Goal: Transaction & Acquisition: Purchase product/service

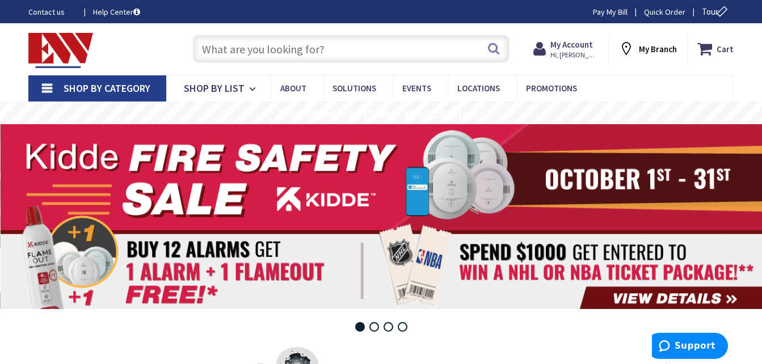
click at [429, 50] on input "text" at bounding box center [351, 49] width 317 height 28
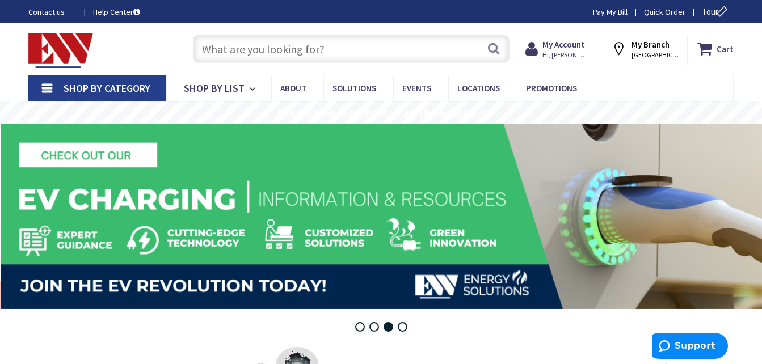
click at [429, 50] on input "text" at bounding box center [351, 49] width 317 height 28
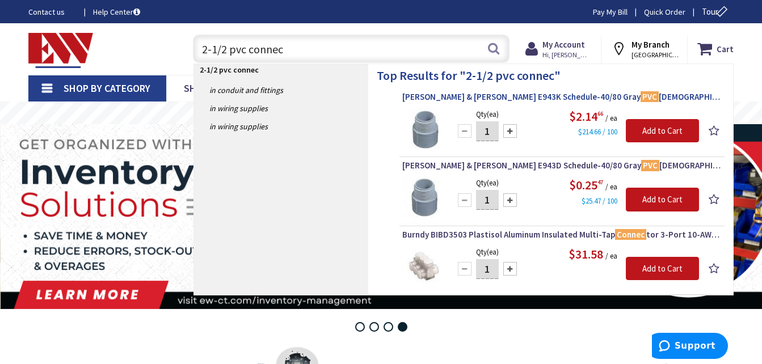
type input "2-1/2 pvc connec"
click at [463, 98] on span "Thomas & Betts E943K Schedule-40/80 Gray PVC Male Adapter 2-1/2 -Inch Carlon®" at bounding box center [561, 96] width 319 height 11
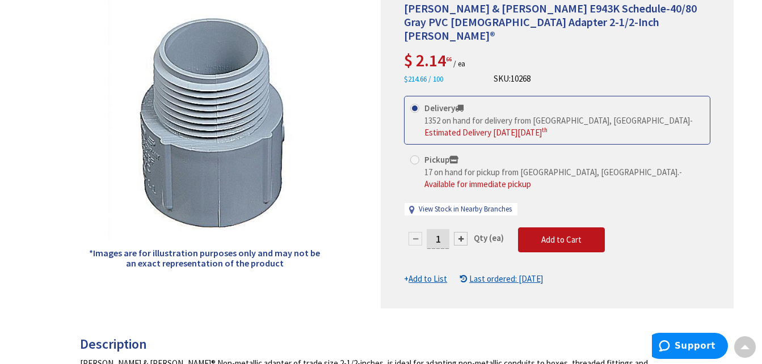
scroll to position [191, 0]
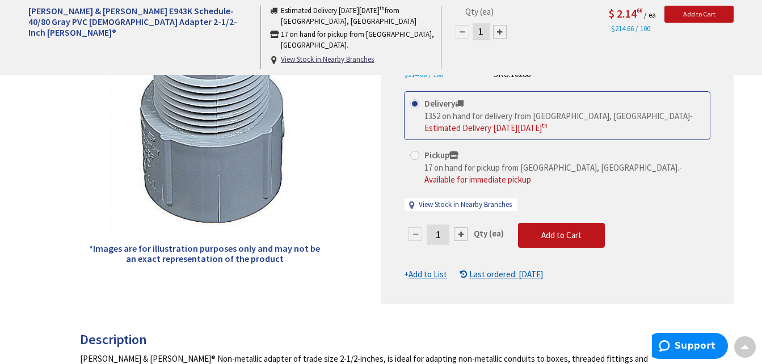
click at [450, 223] on div "1" at bounding box center [438, 234] width 68 height 23
click at [444, 225] on input "1" at bounding box center [438, 235] width 23 height 20
type input "24"
click at [547, 216] on form "This product is Discontinued Delivery 1352 on hand for delivery from Middletown…" at bounding box center [557, 185] width 306 height 189
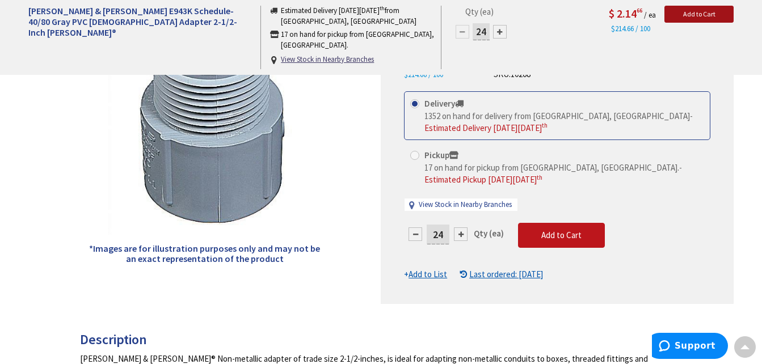
click at [701, 15] on span "Add to Cart" at bounding box center [699, 14] width 32 height 9
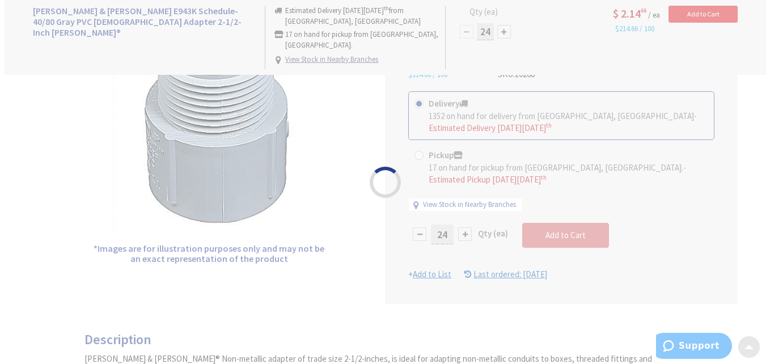
scroll to position [191, 0]
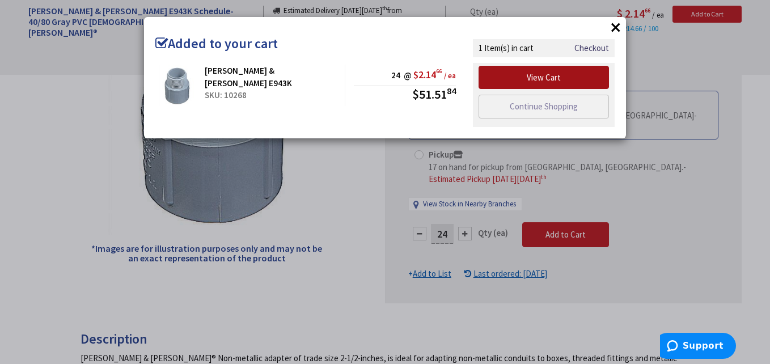
click at [572, 74] on link "View Cart" at bounding box center [544, 78] width 130 height 24
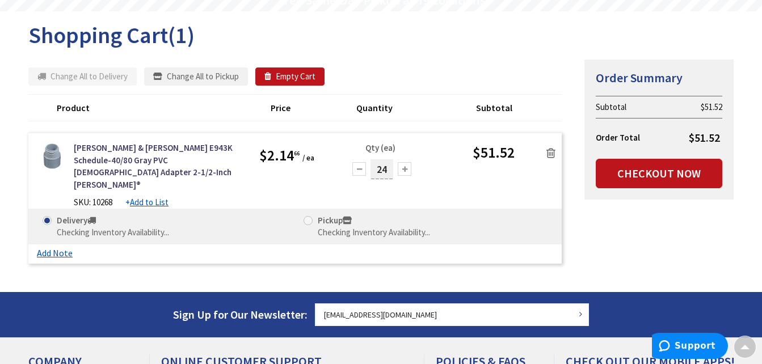
scroll to position [113, 0]
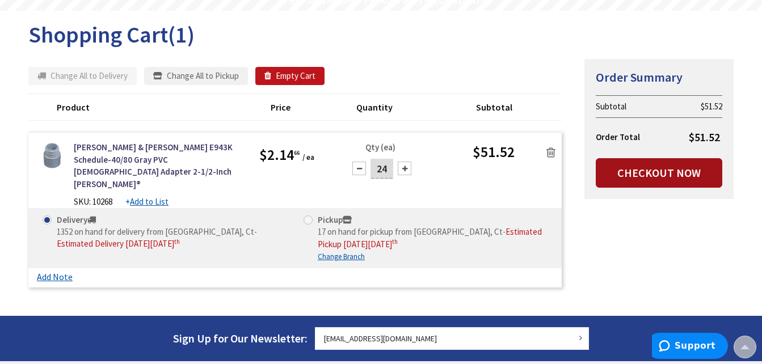
click at [653, 171] on link "Checkout Now" at bounding box center [659, 172] width 126 height 29
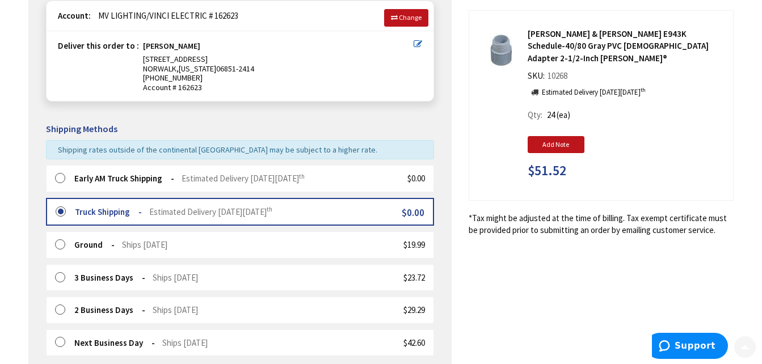
scroll to position [159, 0]
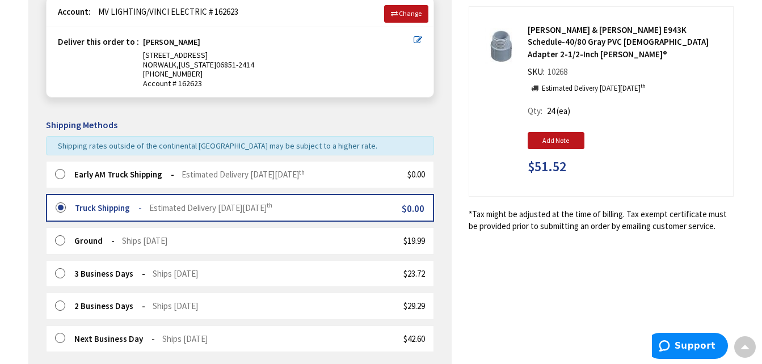
click at [57, 175] on label at bounding box center [64, 174] width 18 height 11
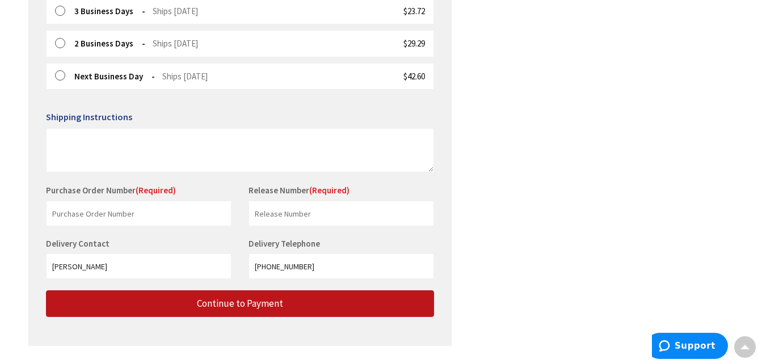
scroll to position [423, 0]
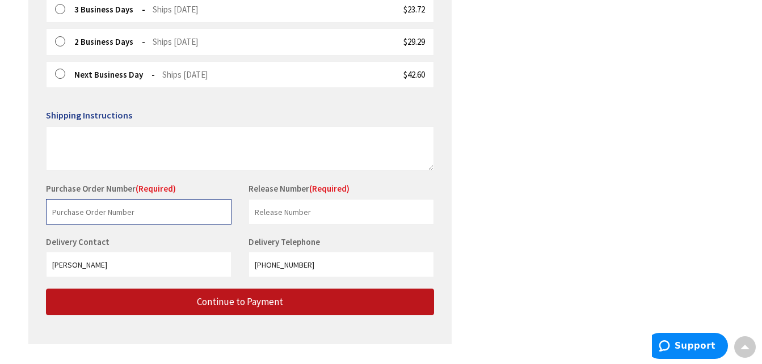
click at [163, 207] on input "text" at bounding box center [138, 212] width 185 height 26
type input "blt"
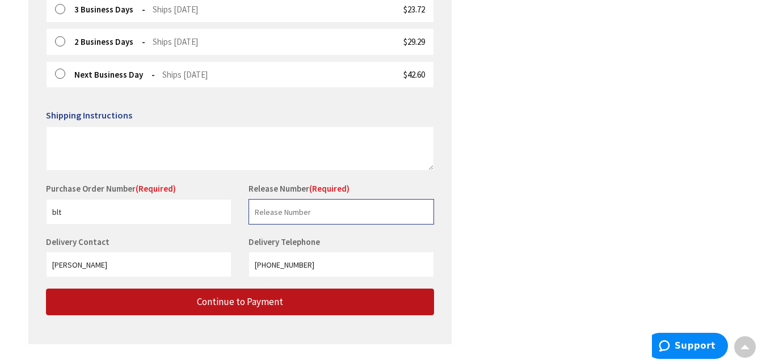
click at [269, 218] on input "text" at bounding box center [340, 212] width 185 height 26
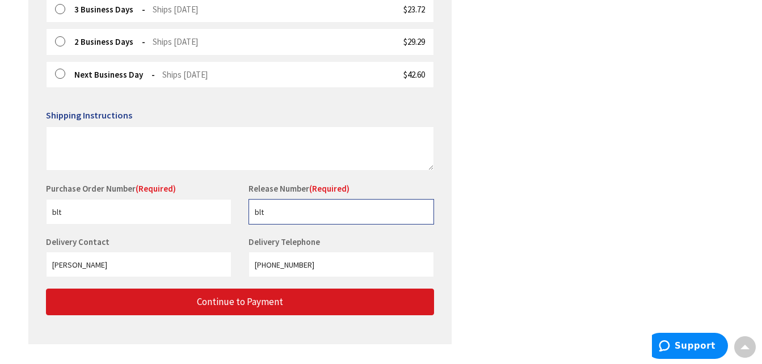
type input "blt"
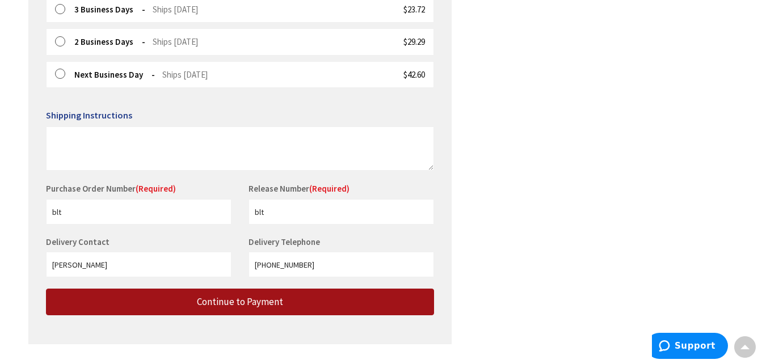
click at [225, 306] on span "Continue to Payment" at bounding box center [240, 302] width 86 height 12
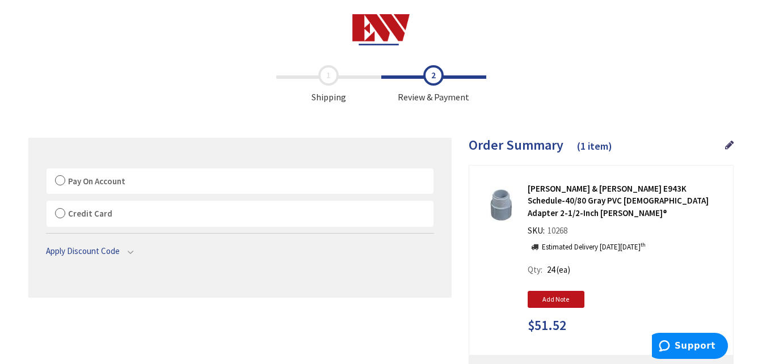
click at [59, 177] on label "Pay On Account" at bounding box center [240, 181] width 387 height 26
click at [47, 171] on input "Pay On Account" at bounding box center [47, 171] width 0 height 0
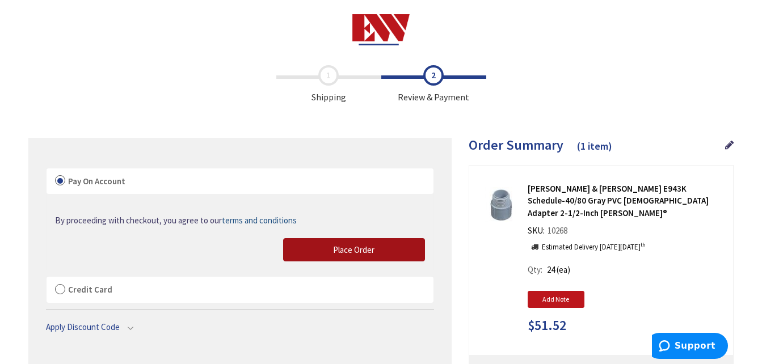
click at [344, 251] on span "Place Order" at bounding box center [353, 249] width 41 height 11
